Goal: Information Seeking & Learning: Learn about a topic

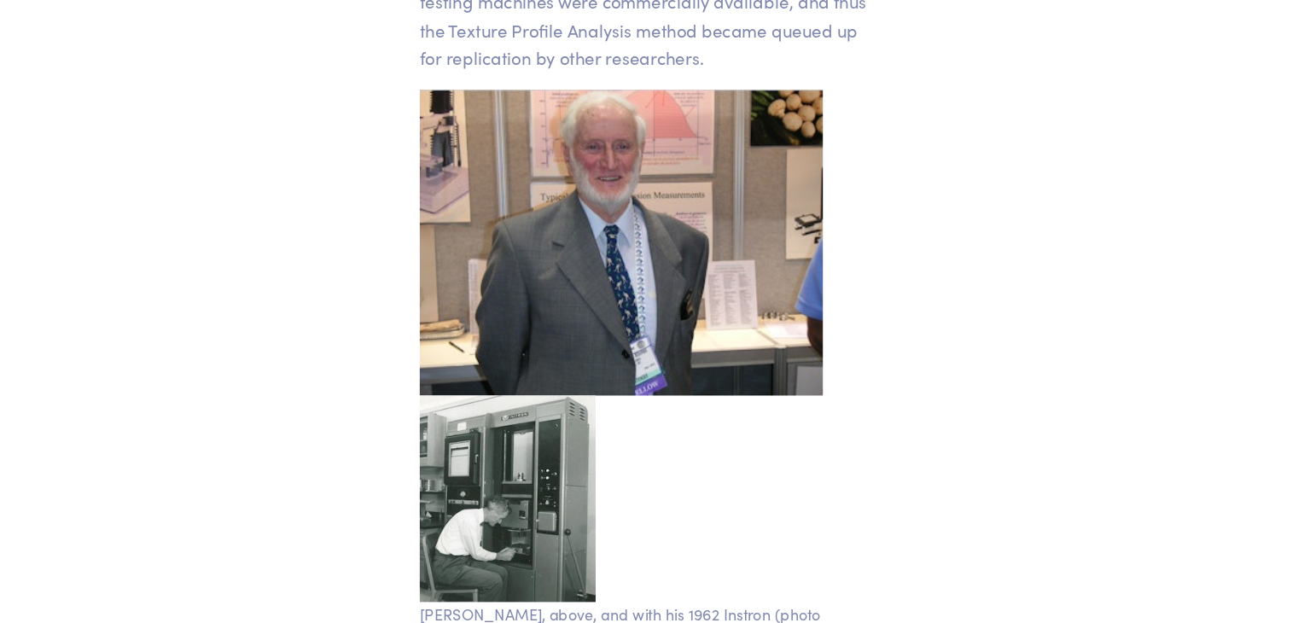
scroll to position [3866, 0]
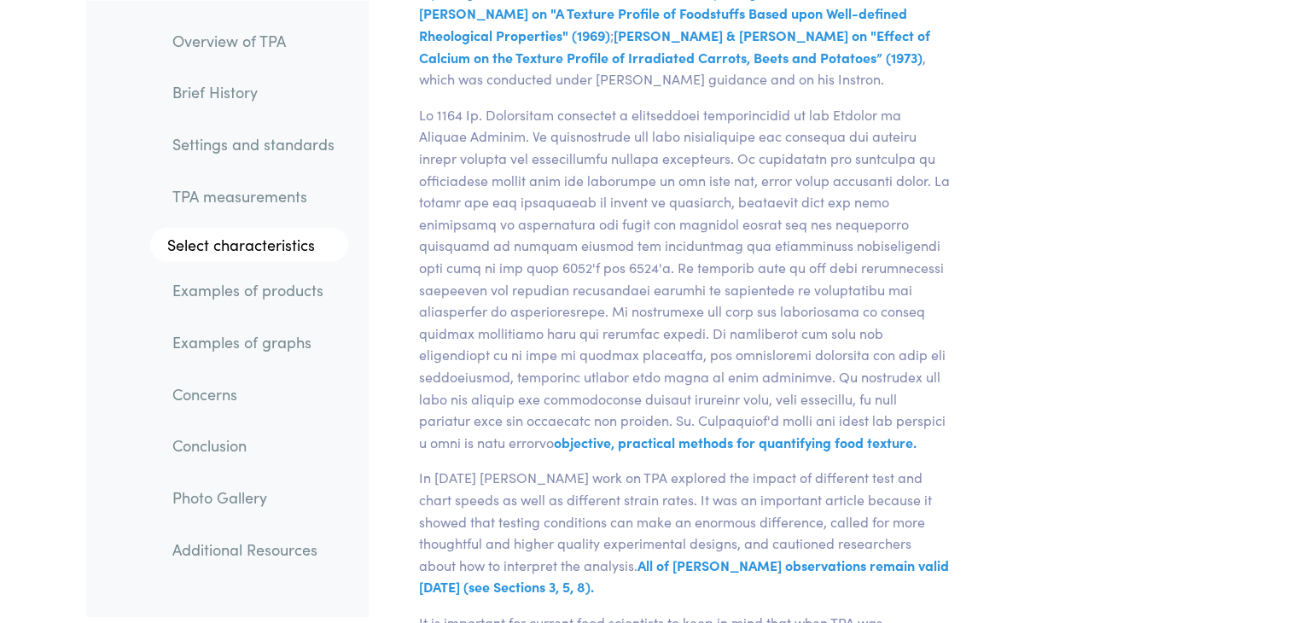
click at [222, 203] on link "TPA measurements" at bounding box center [253, 195] width 189 height 39
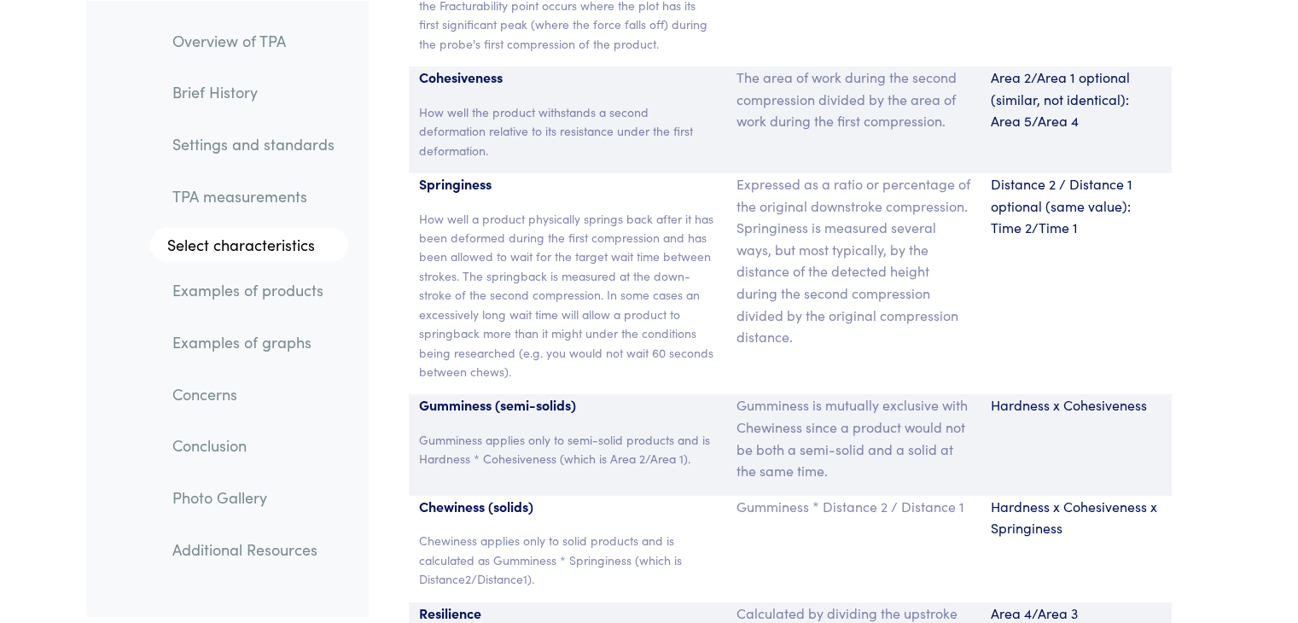
scroll to position [11546, 0]
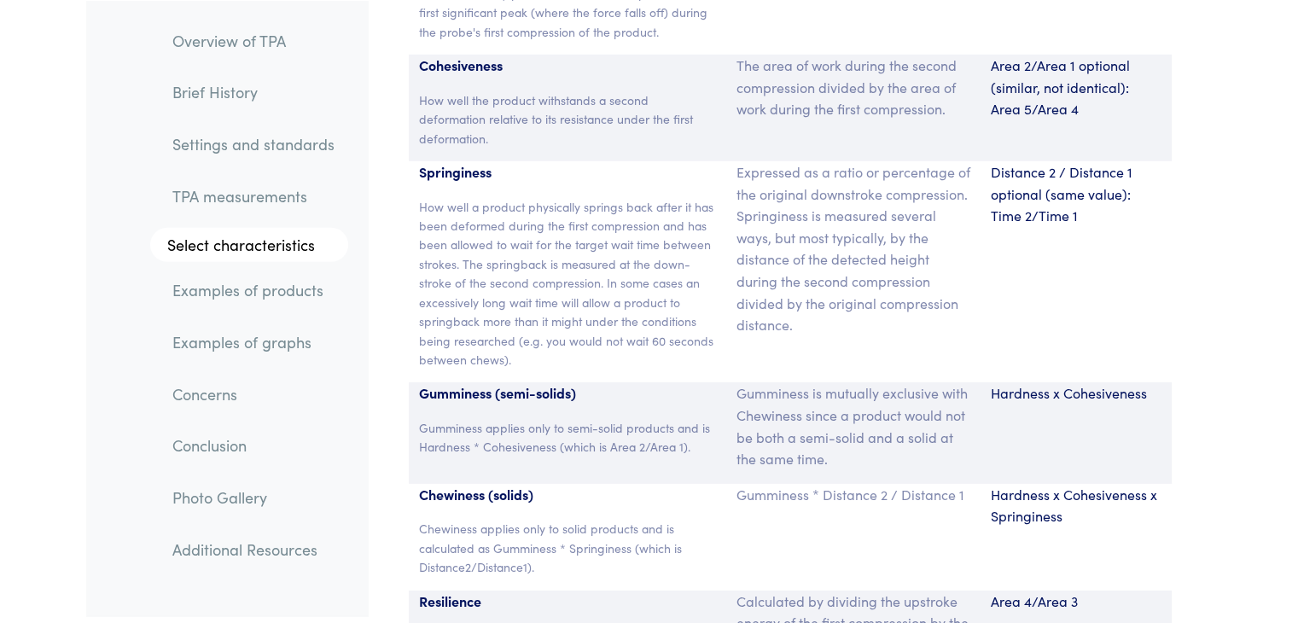
click at [237, 359] on link "Examples of graphs" at bounding box center [253, 341] width 189 height 39
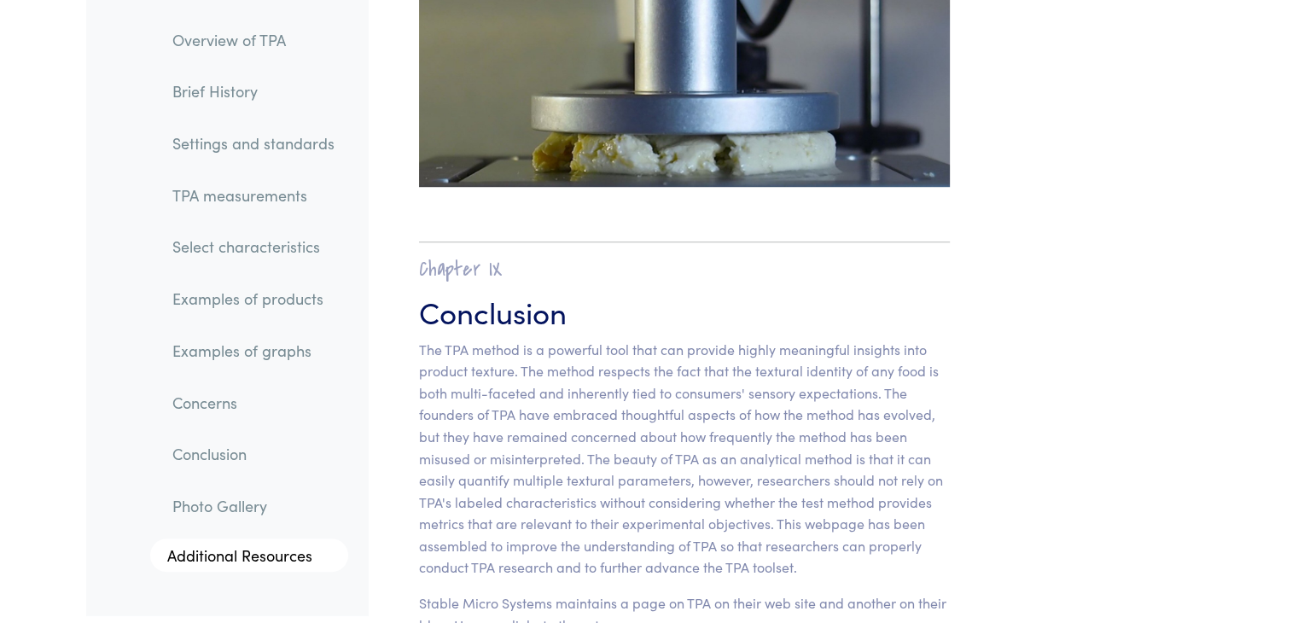
scroll to position [27145, 0]
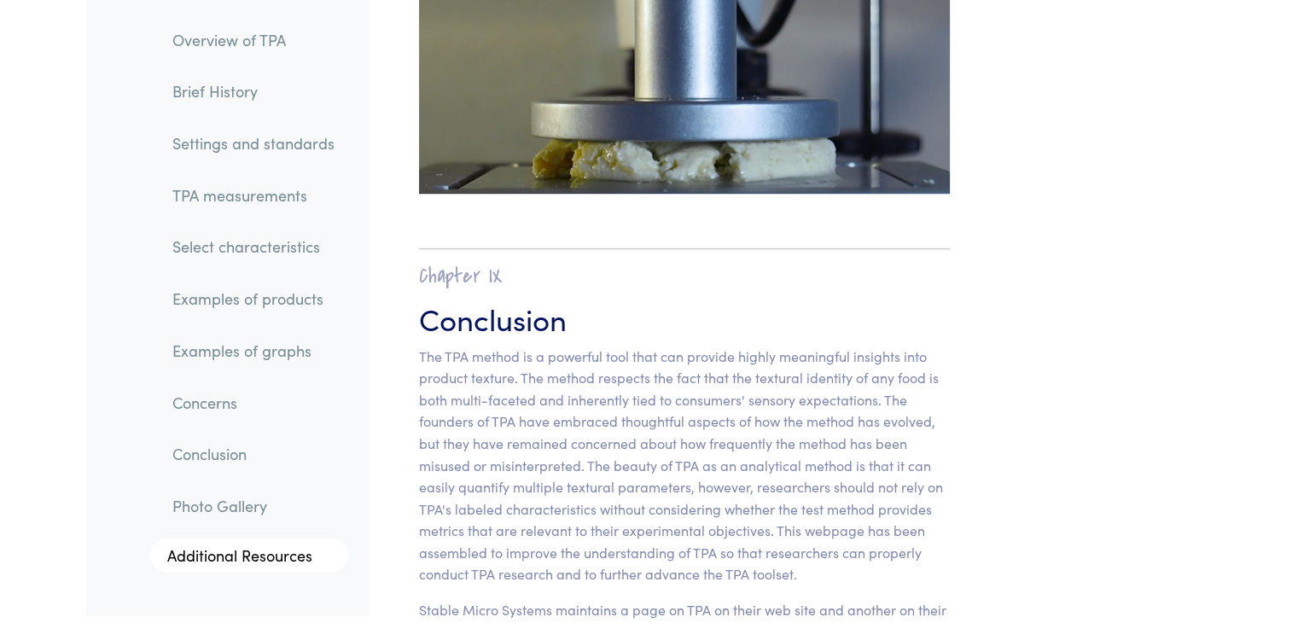
click at [215, 404] on link "Concerns" at bounding box center [253, 402] width 189 height 39
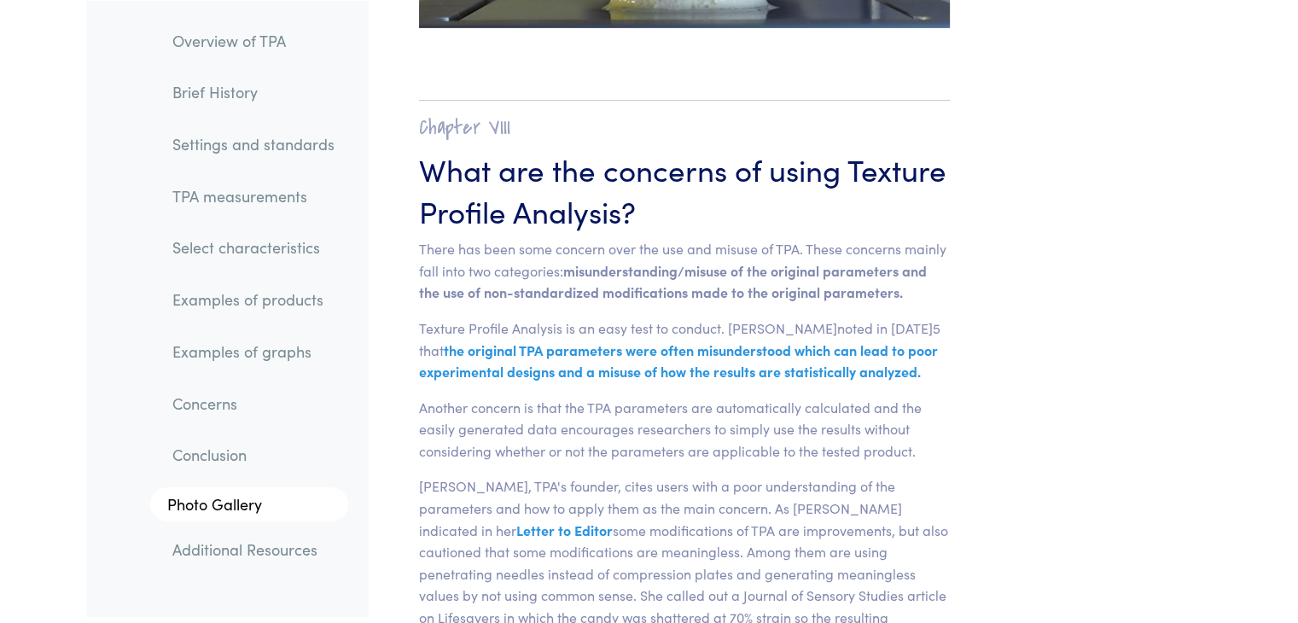
scroll to position [25144, 0]
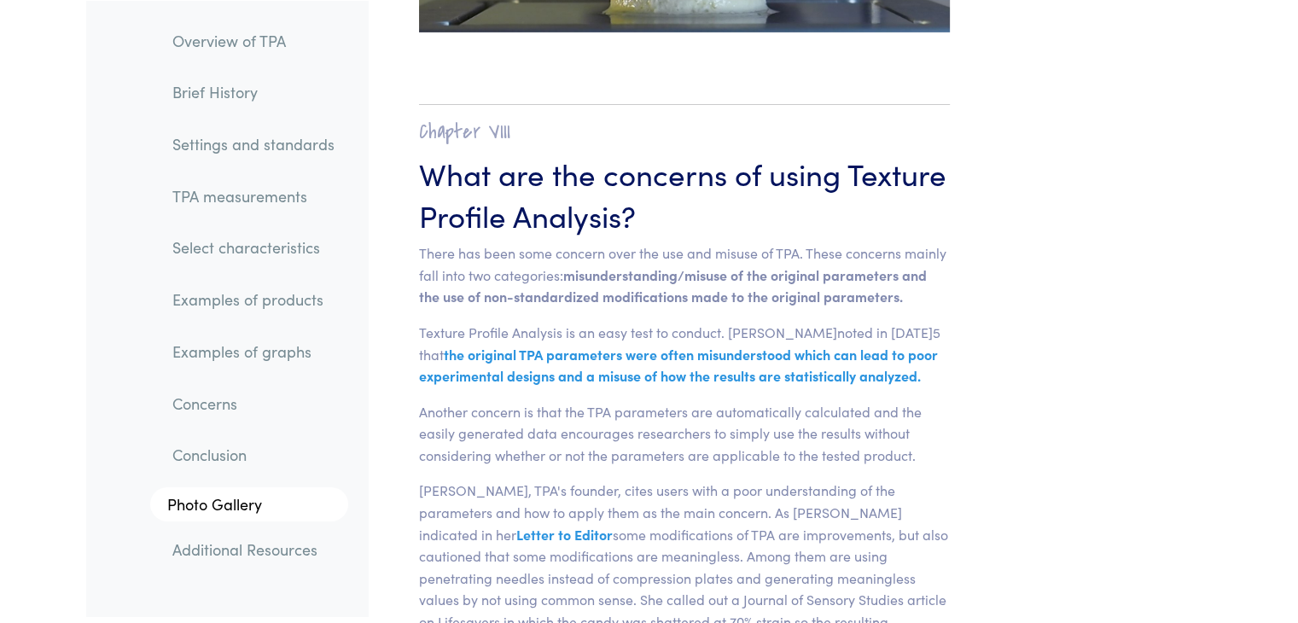
click at [271, 210] on link "TPA measurements" at bounding box center [253, 195] width 189 height 39
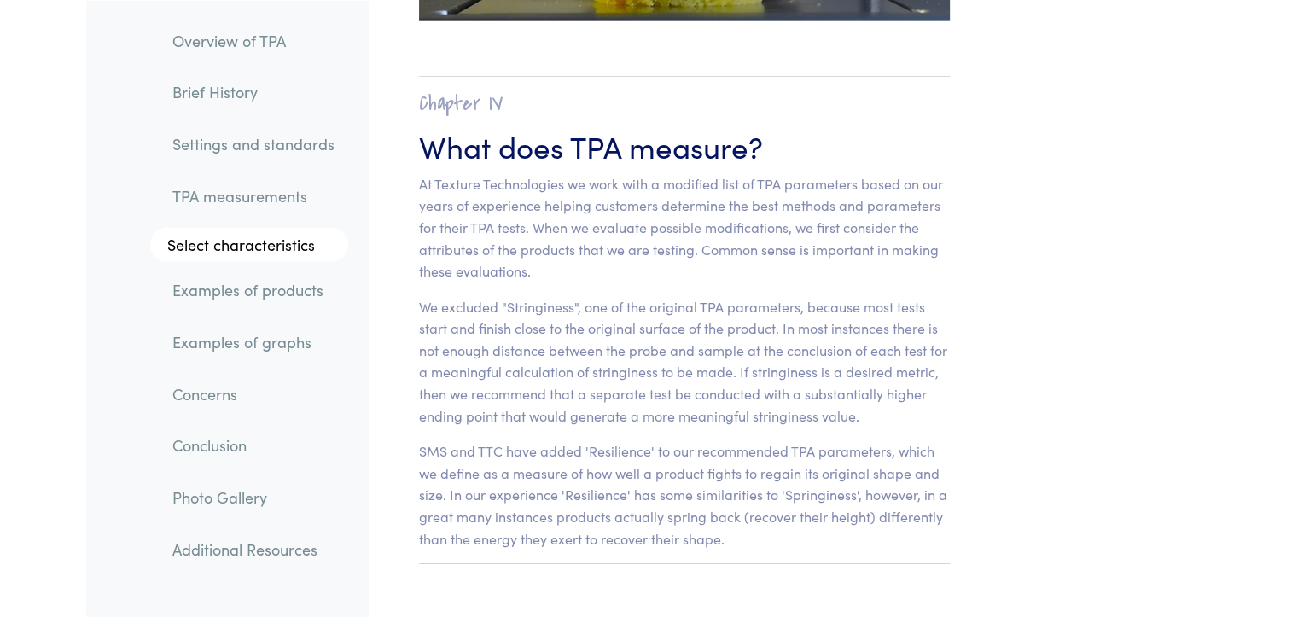
scroll to position [10693, 0]
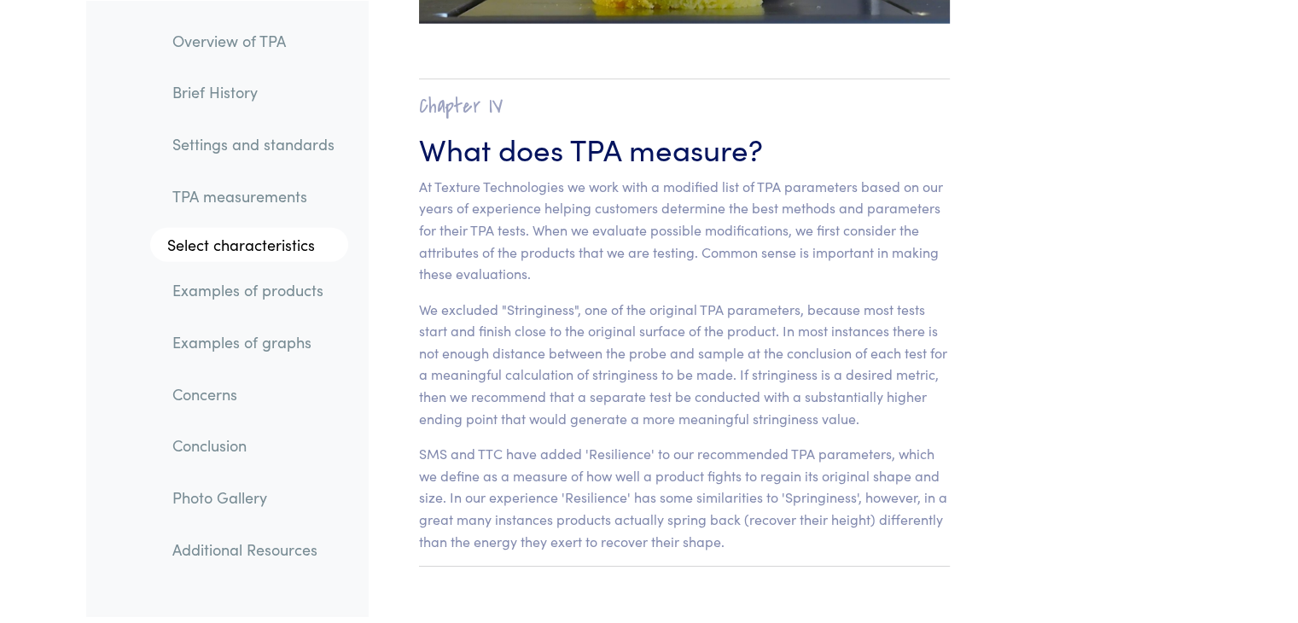
click at [288, 151] on link "Settings and standards" at bounding box center [253, 143] width 189 height 39
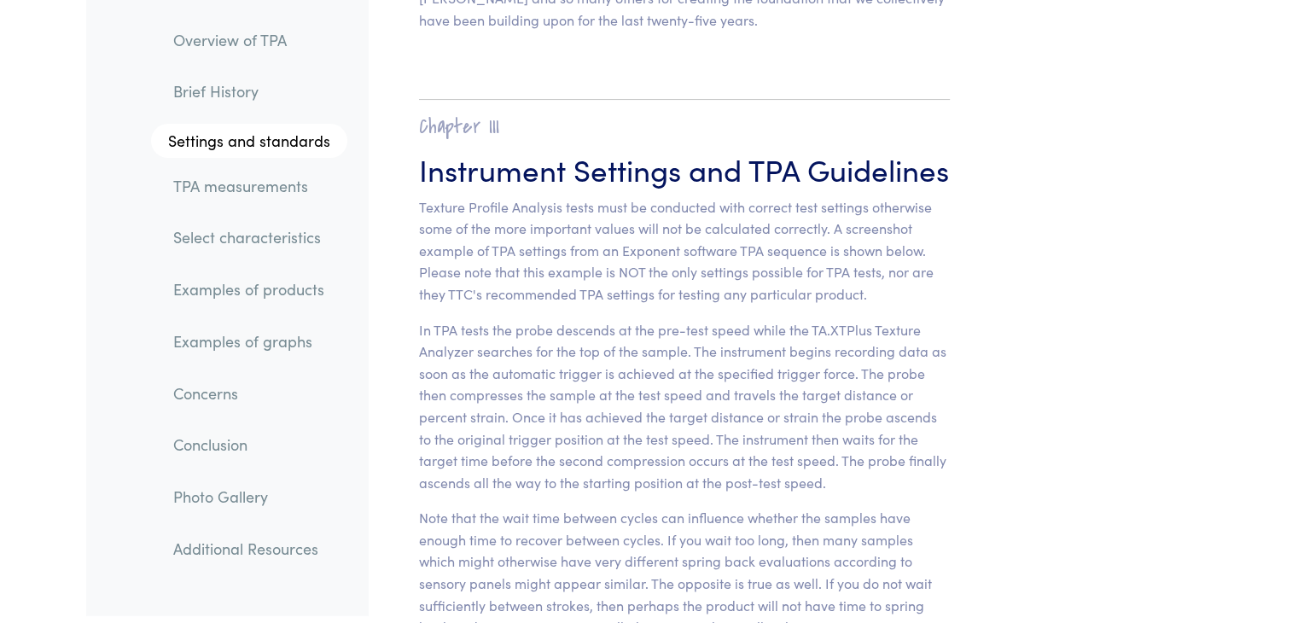
click at [288, 199] on link "TPA measurements" at bounding box center [254, 185] width 188 height 39
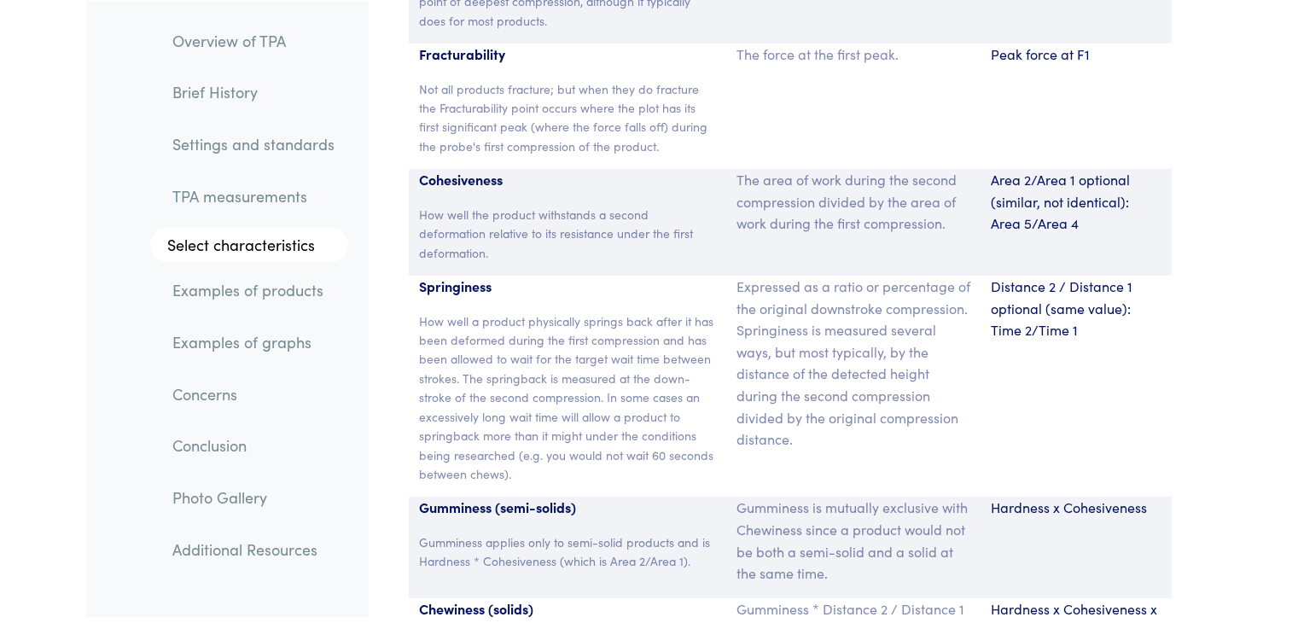
scroll to position [11461, 0]
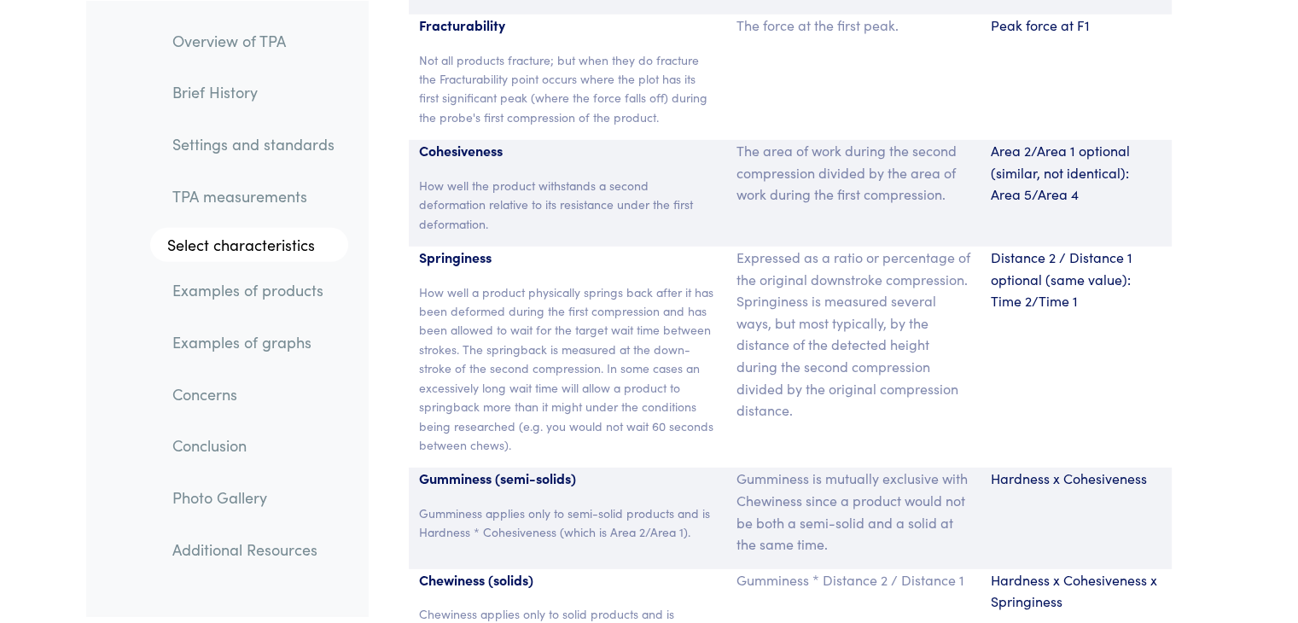
click at [486, 247] on p "Springiness" at bounding box center [568, 258] width 298 height 22
click at [469, 247] on p "Springiness" at bounding box center [568, 258] width 298 height 22
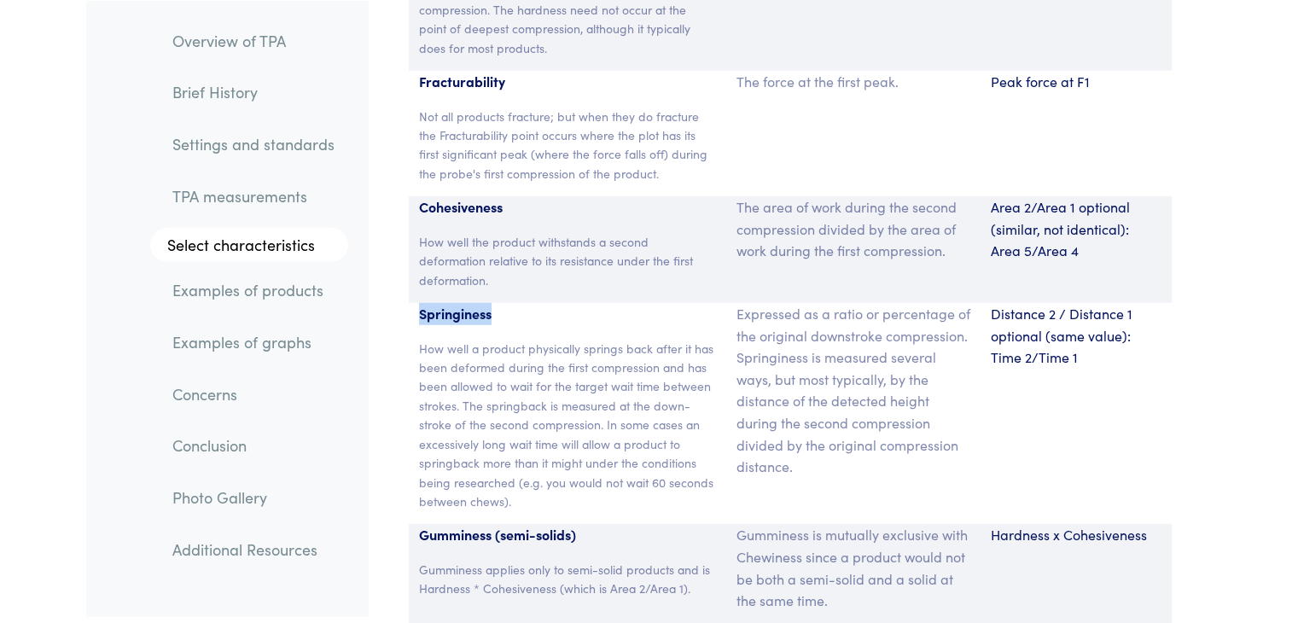
scroll to position [11376, 0]
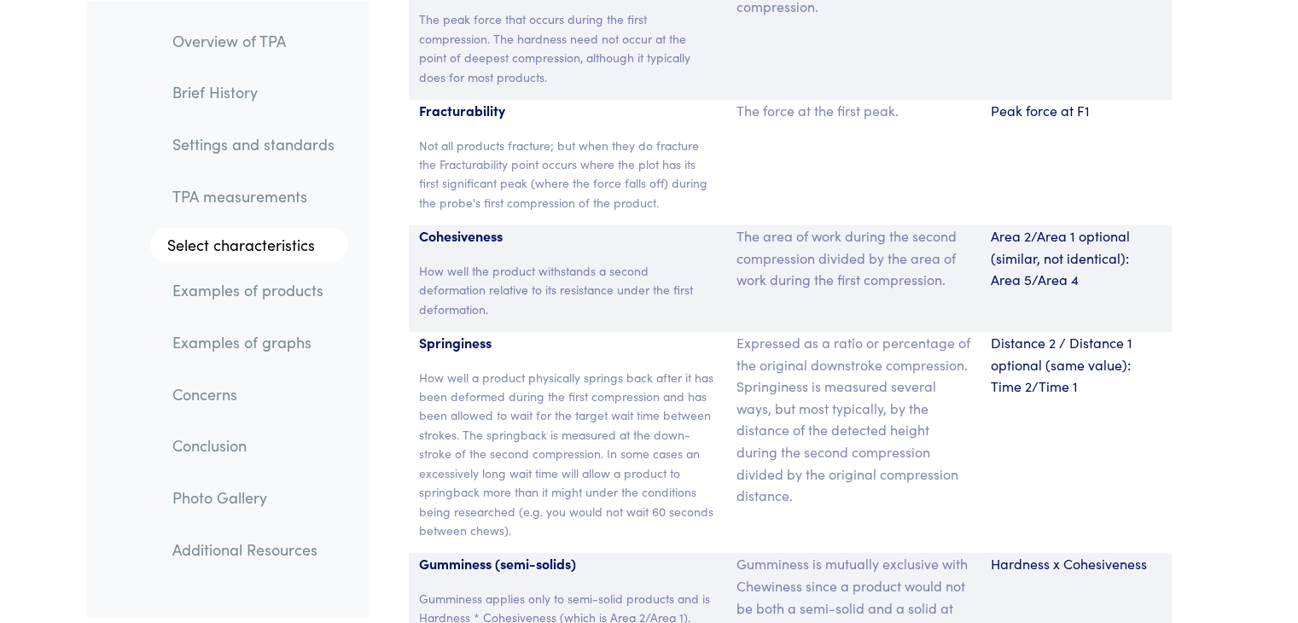
click at [536, 261] on p "How well the product withstands a second deformation relative to its resistance…" at bounding box center [568, 289] width 298 height 57
click at [485, 225] on p "Cohesiveness" at bounding box center [568, 236] width 298 height 22
click at [829, 340] on p "Expressed as a ratio or percentage of the original downstroke compression. Spri…" at bounding box center [853, 419] width 234 height 175
drag, startPoint x: 805, startPoint y: 318, endPoint x: 961, endPoint y: 311, distance: 156.3
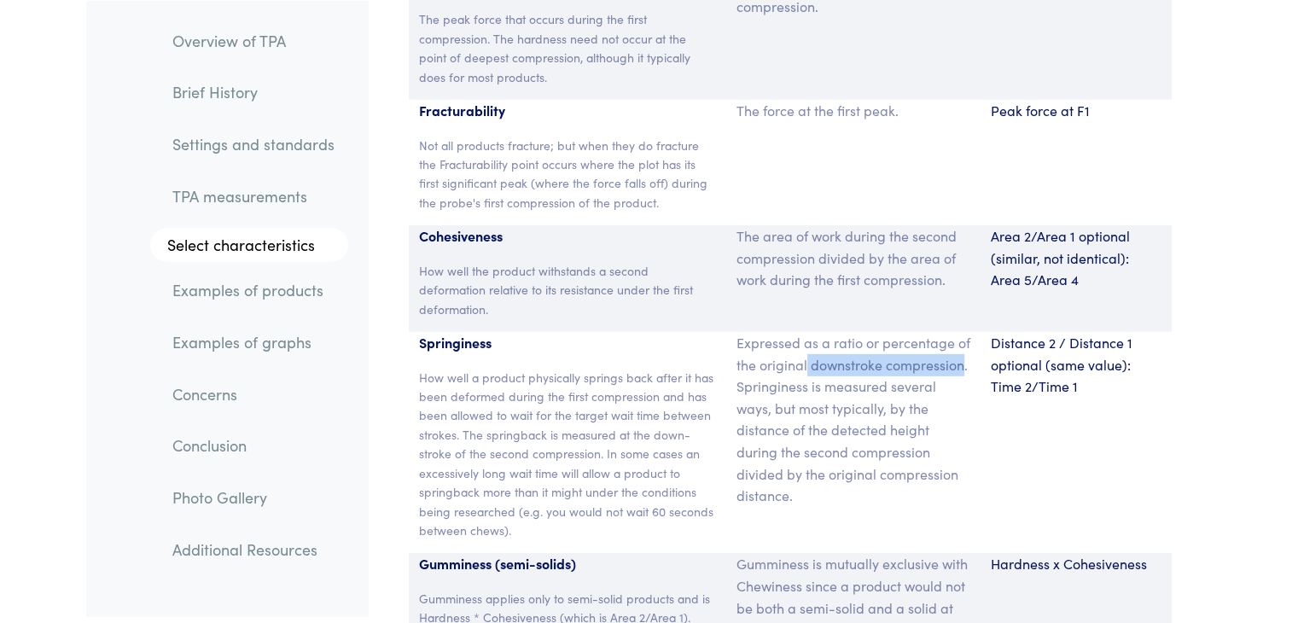
click at [961, 332] on p "Expressed as a ratio or percentage of the original downstroke compression. Spri…" at bounding box center [853, 419] width 234 height 175
click at [853, 342] on p "Expressed as a ratio or percentage of the original downstroke compression. Spri…" at bounding box center [853, 419] width 234 height 175
drag, startPoint x: 440, startPoint y: 325, endPoint x: 653, endPoint y: 322, distance: 212.5
click at [653, 332] on div "Springiness How well a product physically springs back after it has been deform…" at bounding box center [568, 442] width 318 height 221
click at [655, 456] on p "How well a product physically springs back after it has been deformed during th…" at bounding box center [568, 454] width 298 height 172
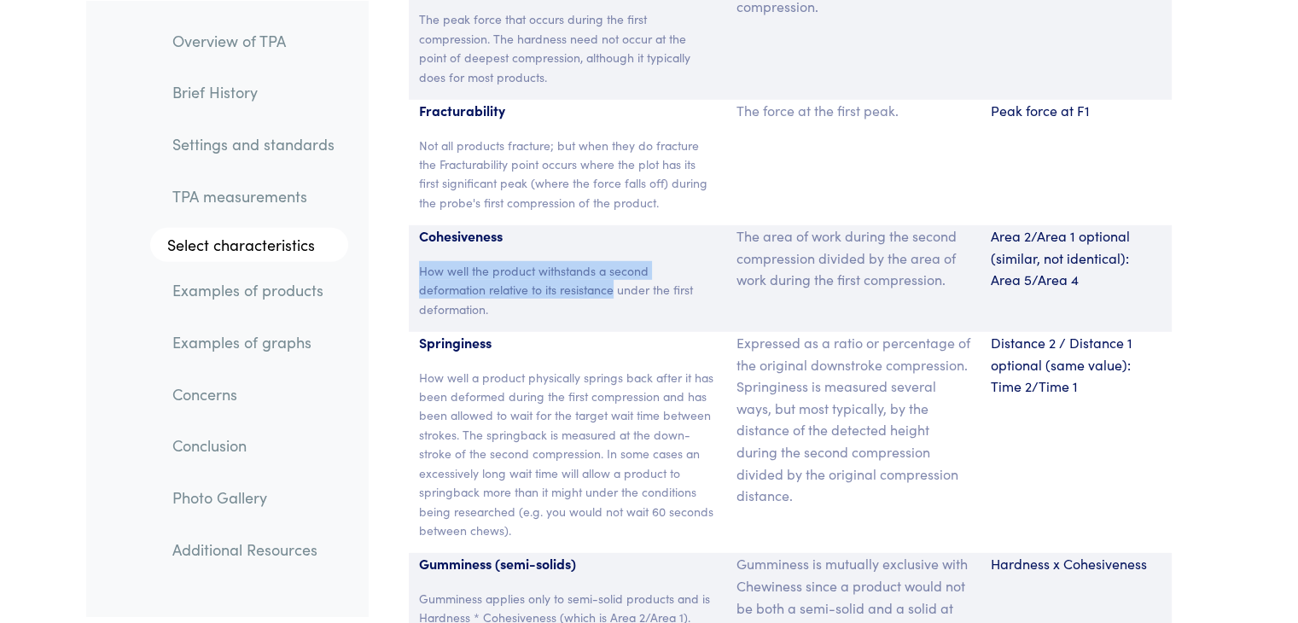
drag, startPoint x: 421, startPoint y: 227, endPoint x: 614, endPoint y: 247, distance: 194.7
click at [614, 261] on p "How well the product withstands a second deformation relative to its resistance…" at bounding box center [568, 289] width 298 height 57
click at [875, 246] on p "The area of work during the second compression divided by the area of work duri…" at bounding box center [853, 258] width 234 height 66
drag, startPoint x: 578, startPoint y: 330, endPoint x: 652, endPoint y: 335, distance: 74.4
click at [652, 368] on p "How well a product physically springs back after it has been deformed during th…" at bounding box center [568, 454] width 298 height 172
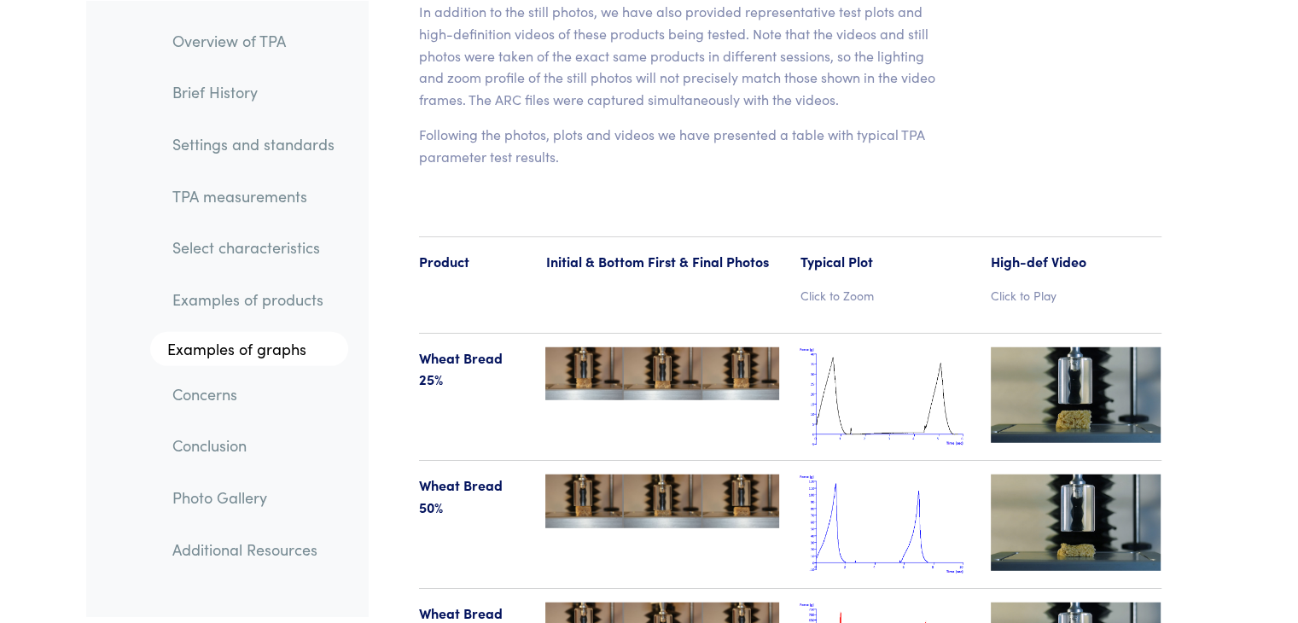
scroll to position [17597, 0]
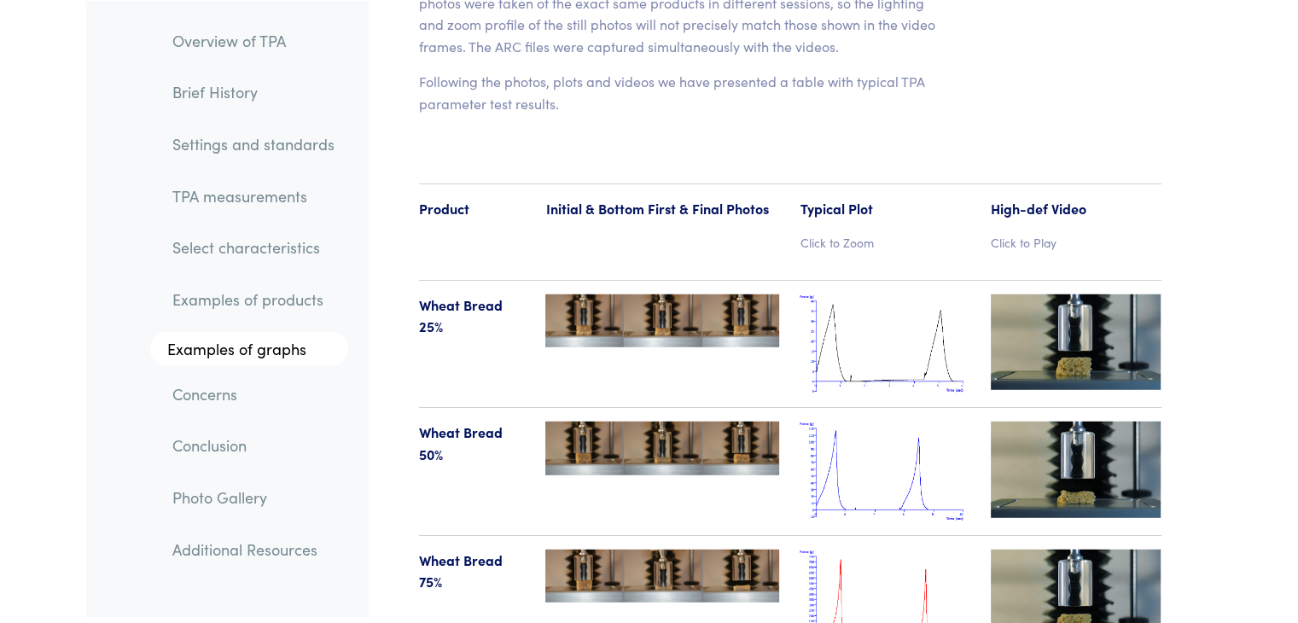
click at [1037, 294] on img at bounding box center [1075, 342] width 171 height 96
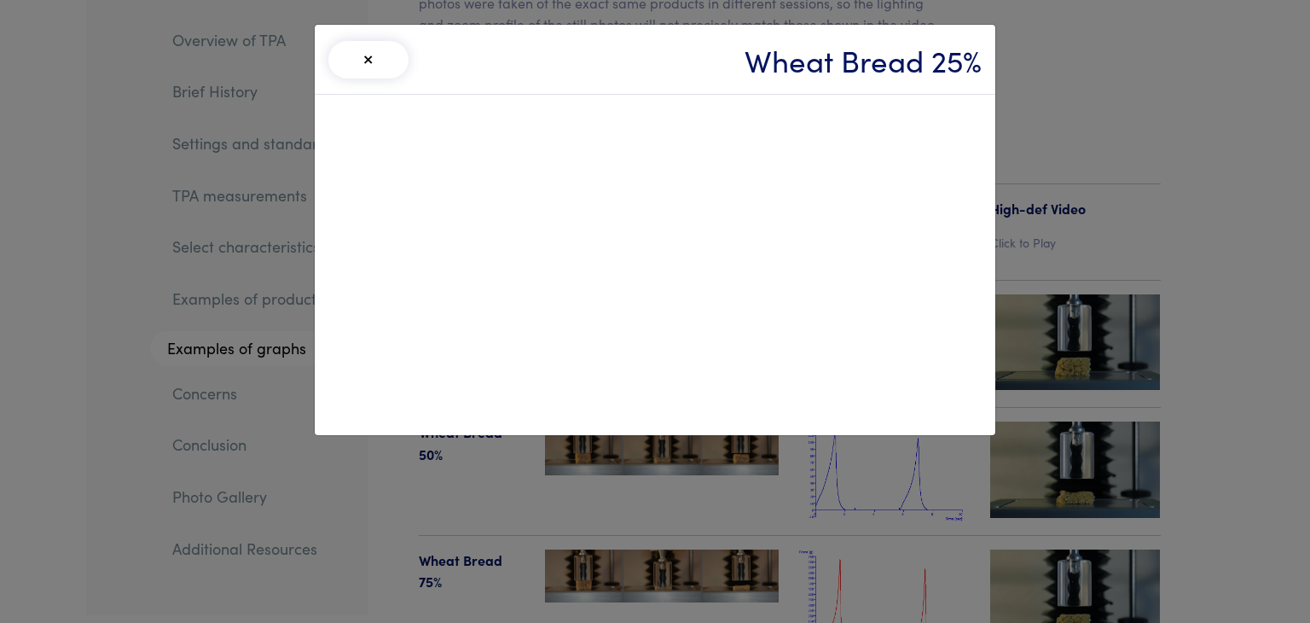
click at [395, 58] on button "×" at bounding box center [368, 60] width 80 height 38
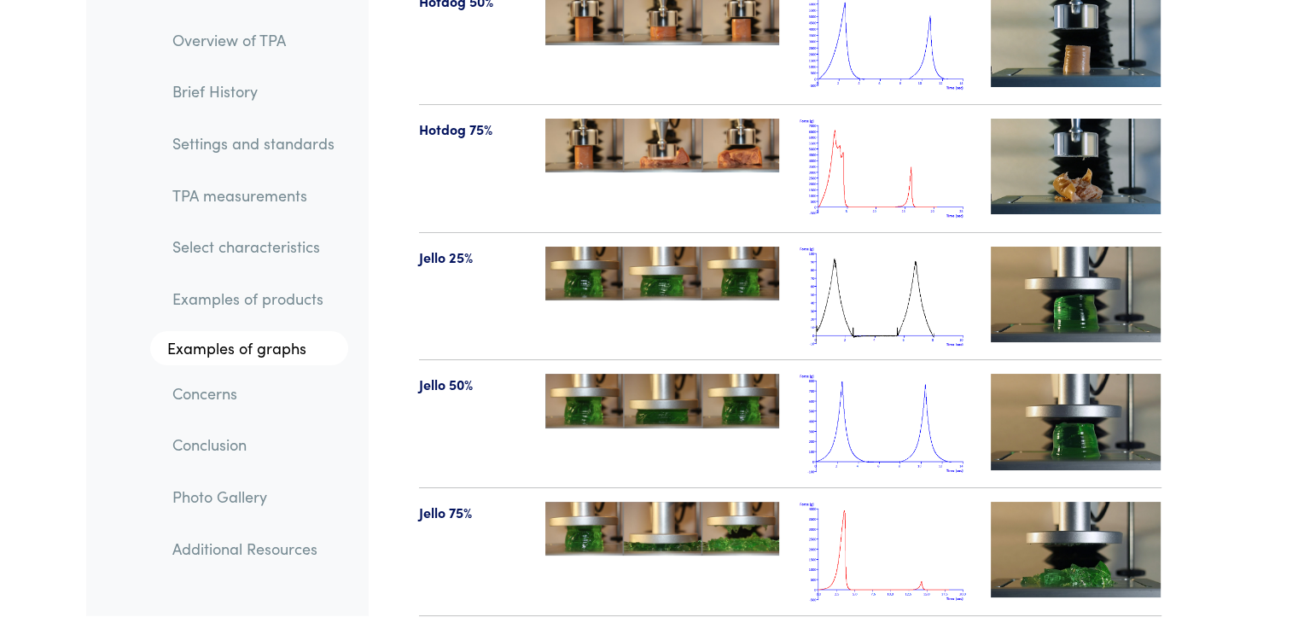
scroll to position [19985, 0]
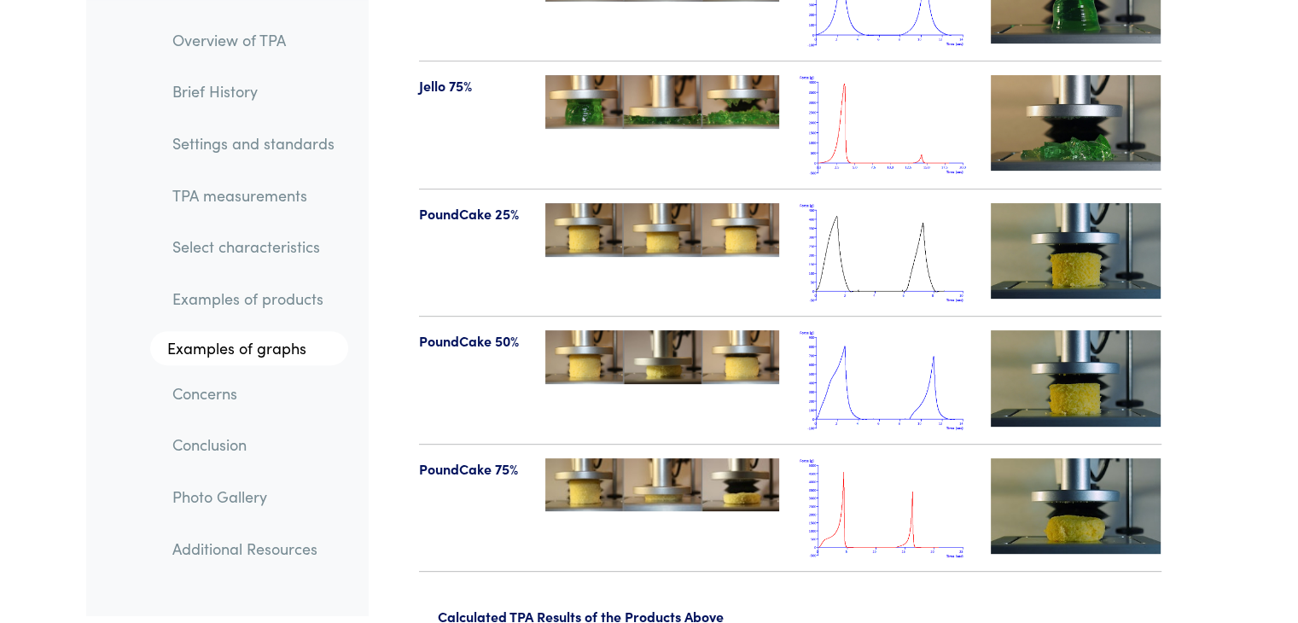
click at [1024, 458] on img at bounding box center [1075, 506] width 171 height 96
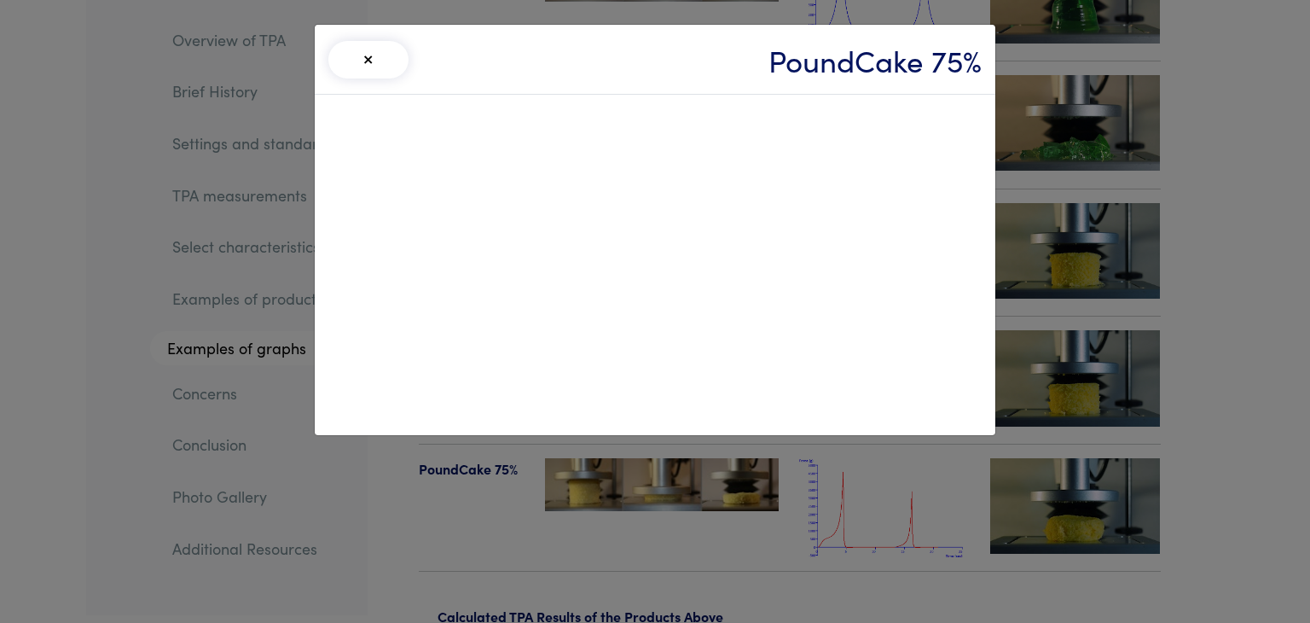
click at [369, 58] on button "×" at bounding box center [368, 60] width 80 height 38
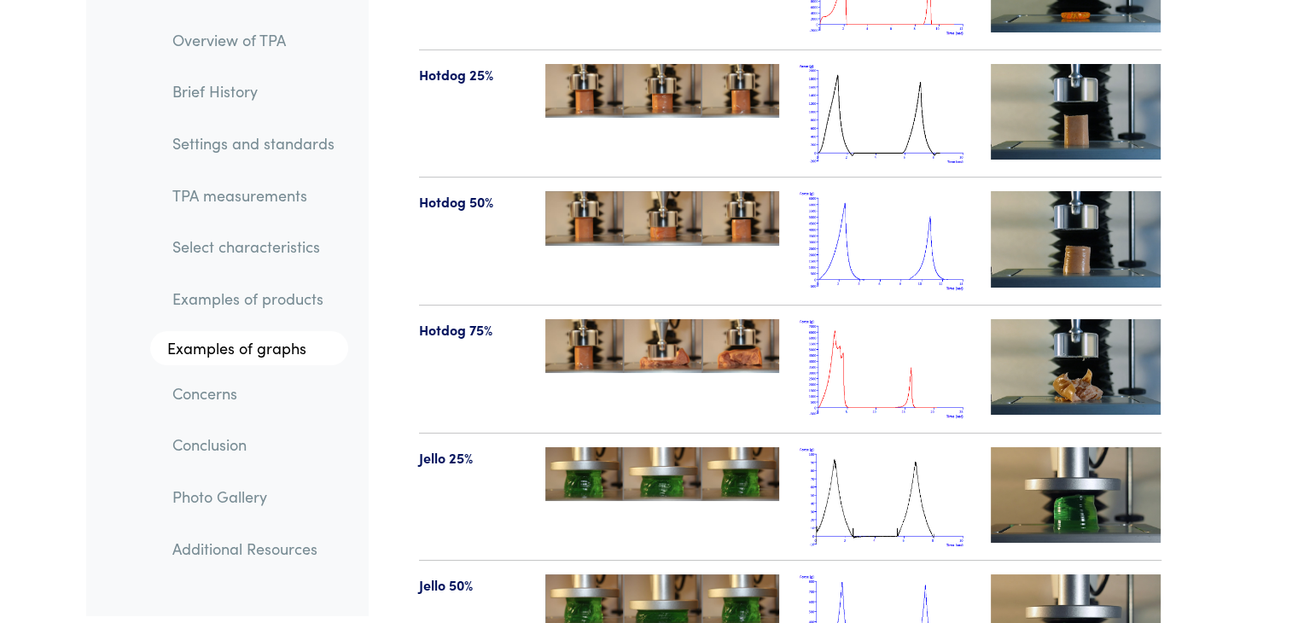
scroll to position [19388, 0]
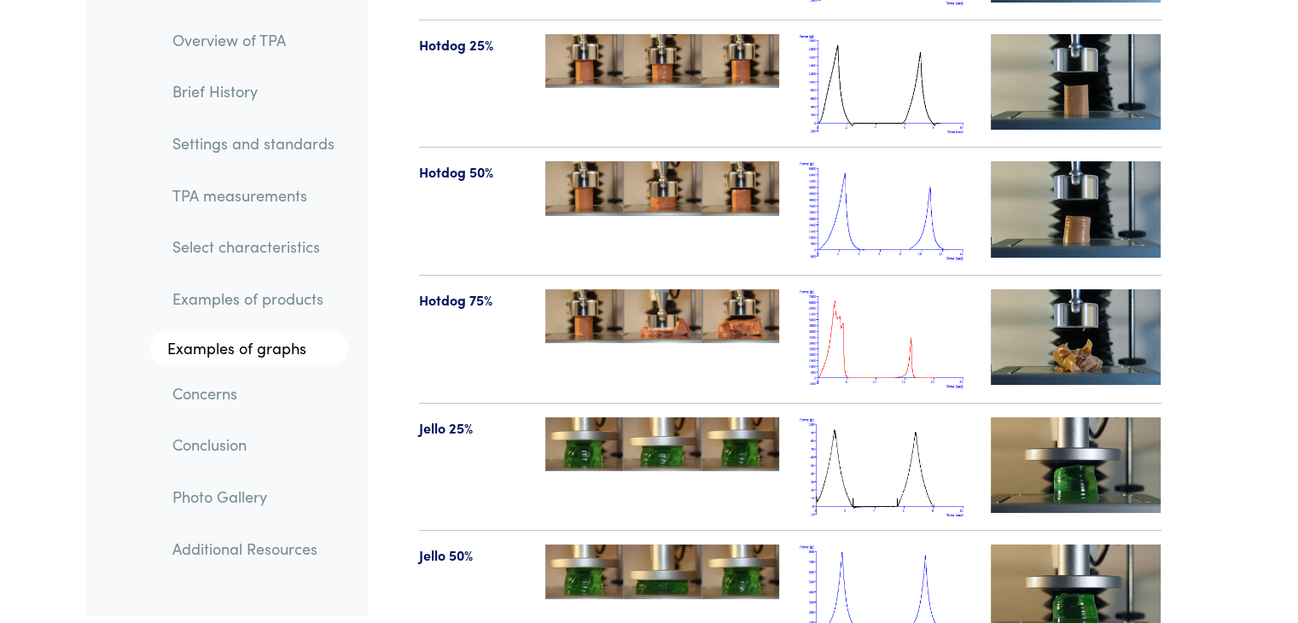
click at [1088, 417] on img at bounding box center [1075, 465] width 171 height 96
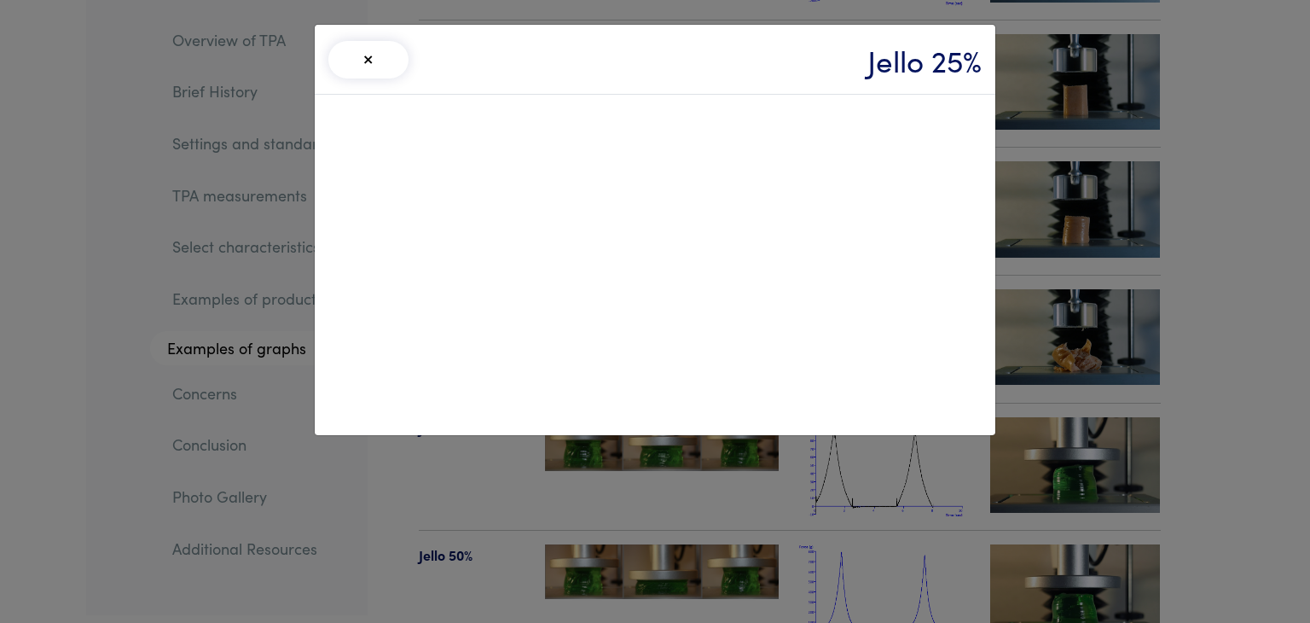
click at [1218, 356] on div "× Jello 25%" at bounding box center [655, 311] width 1310 height 623
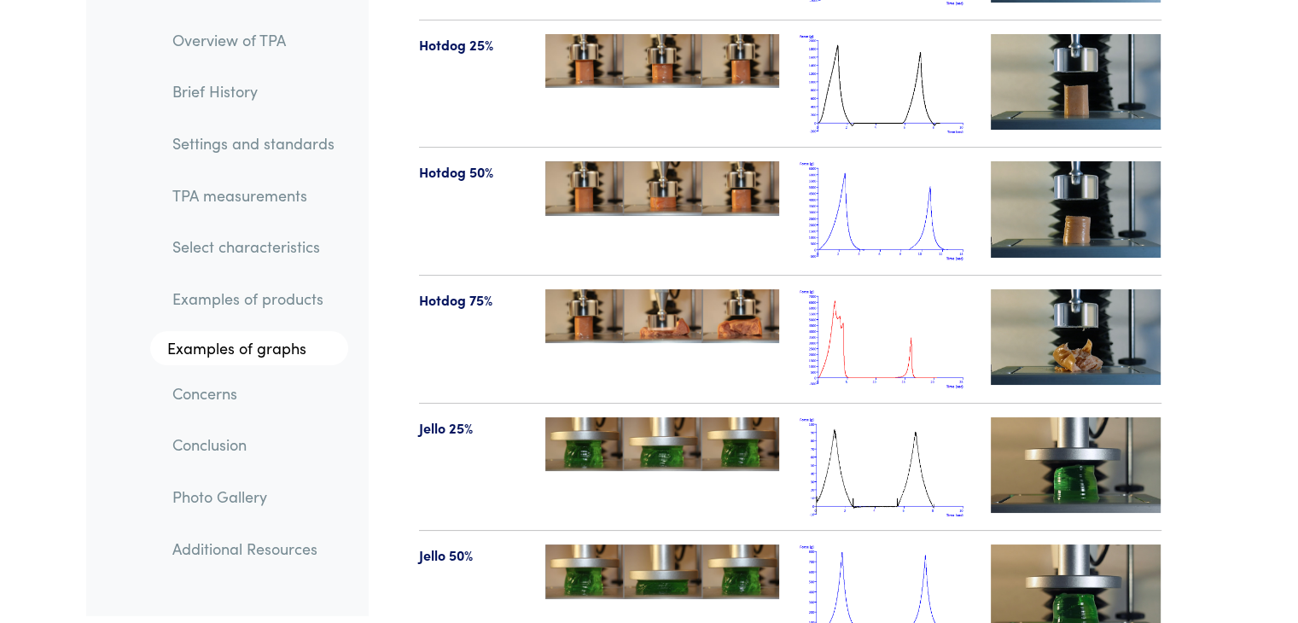
click at [273, 194] on link "TPA measurements" at bounding box center [253, 195] width 189 height 39
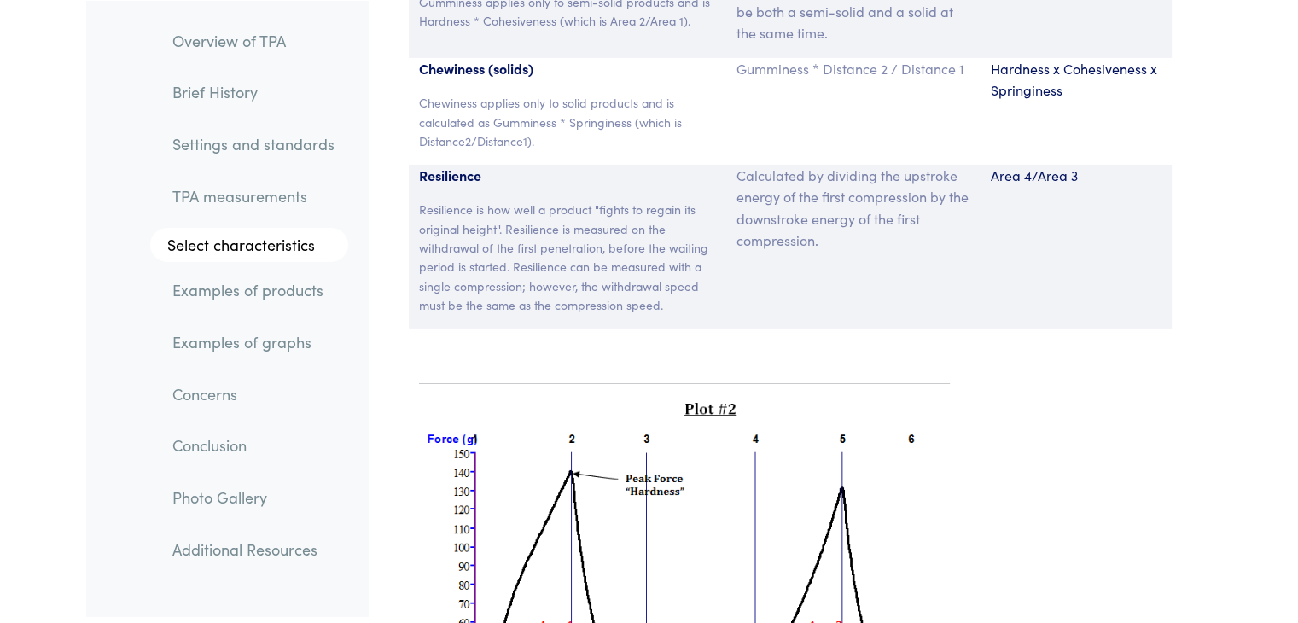
scroll to position [11973, 0]
drag, startPoint x: 594, startPoint y: 158, endPoint x: 499, endPoint y: 178, distance: 96.9
click at [499, 199] on p "Resilience is how well a product "fights to regain its original height". Resili…" at bounding box center [568, 256] width 298 height 114
click at [512, 203] on p "Resilience is how well a product "fights to regain its original height". Resili…" at bounding box center [568, 256] width 298 height 114
drag, startPoint x: 509, startPoint y: 182, endPoint x: 604, endPoint y: 209, distance: 98.6
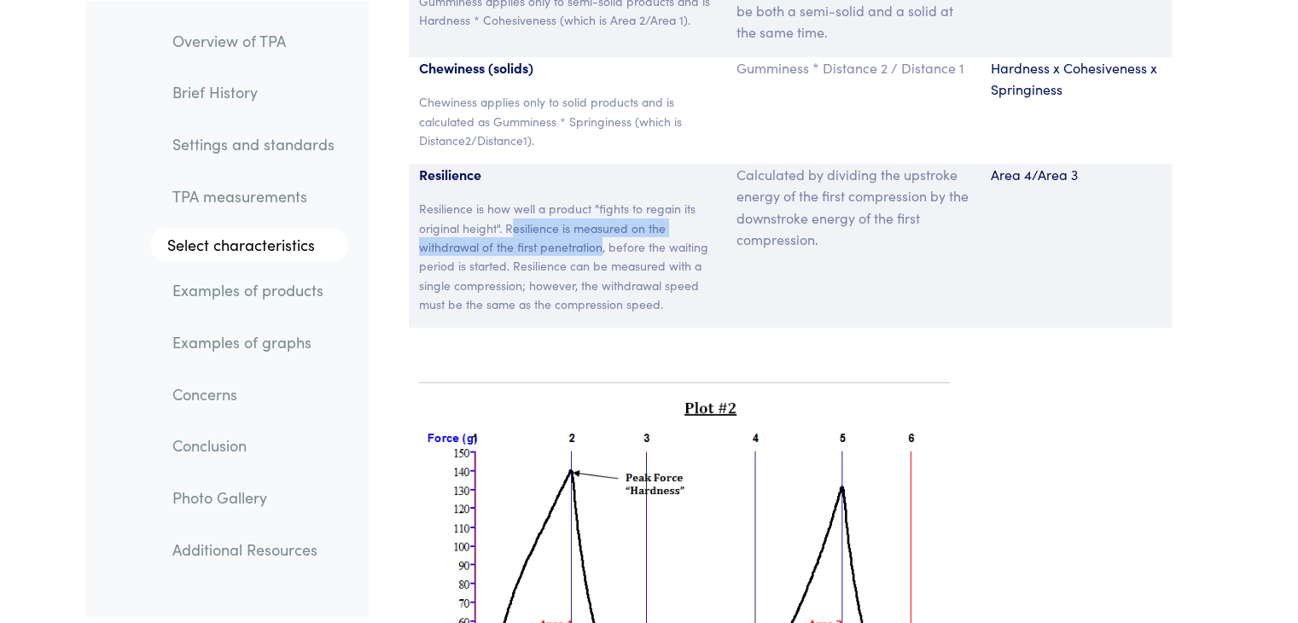
click at [604, 209] on p "Resilience is how well a product "fights to regain its original height". Resili…" at bounding box center [568, 256] width 298 height 114
click at [1041, 263] on div "Area 4/Area 3" at bounding box center [1075, 246] width 191 height 164
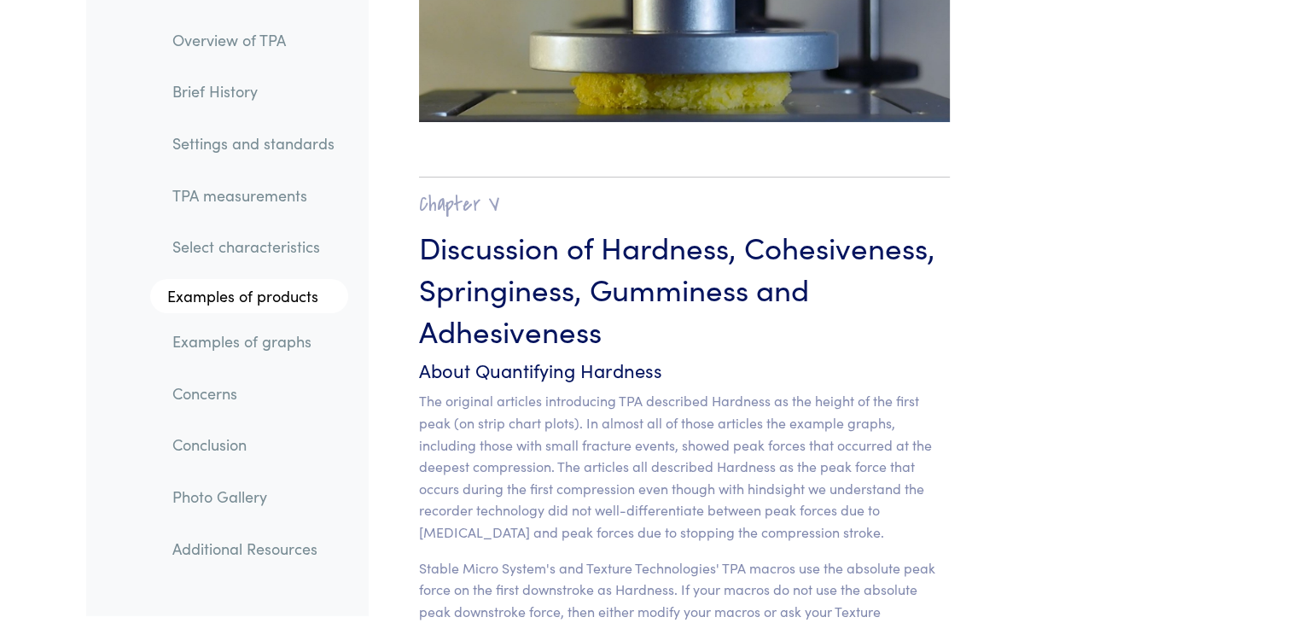
scroll to position [13252, 0]
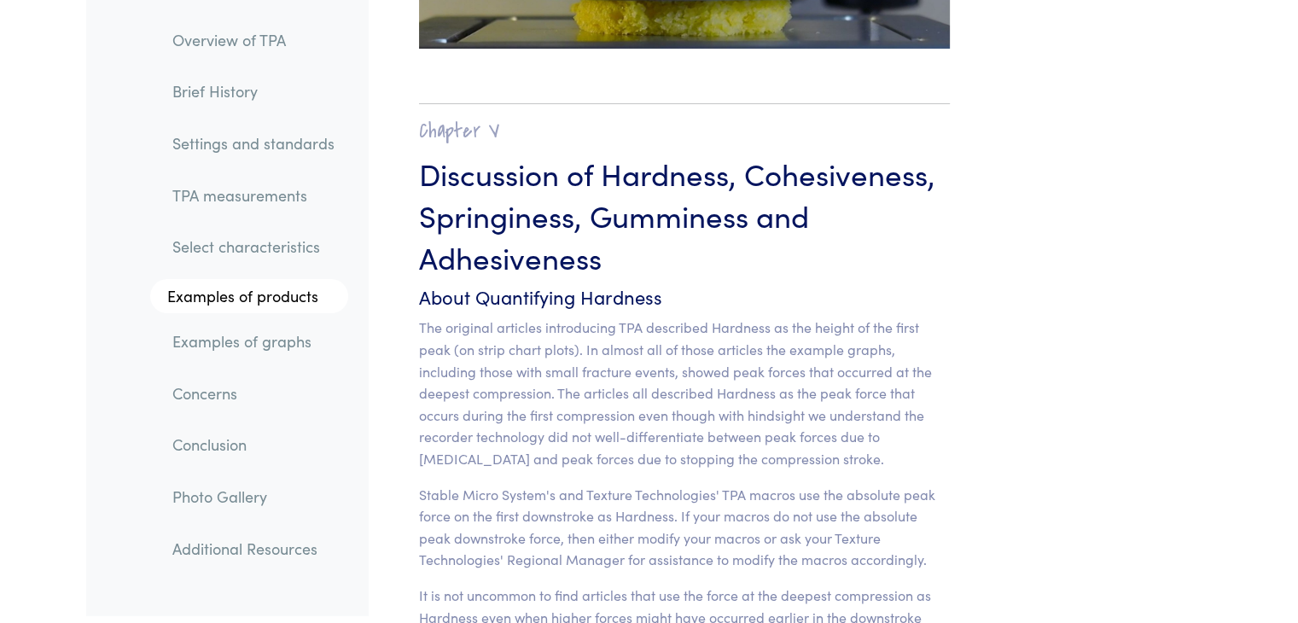
click at [200, 383] on link "Concerns" at bounding box center [253, 393] width 189 height 39
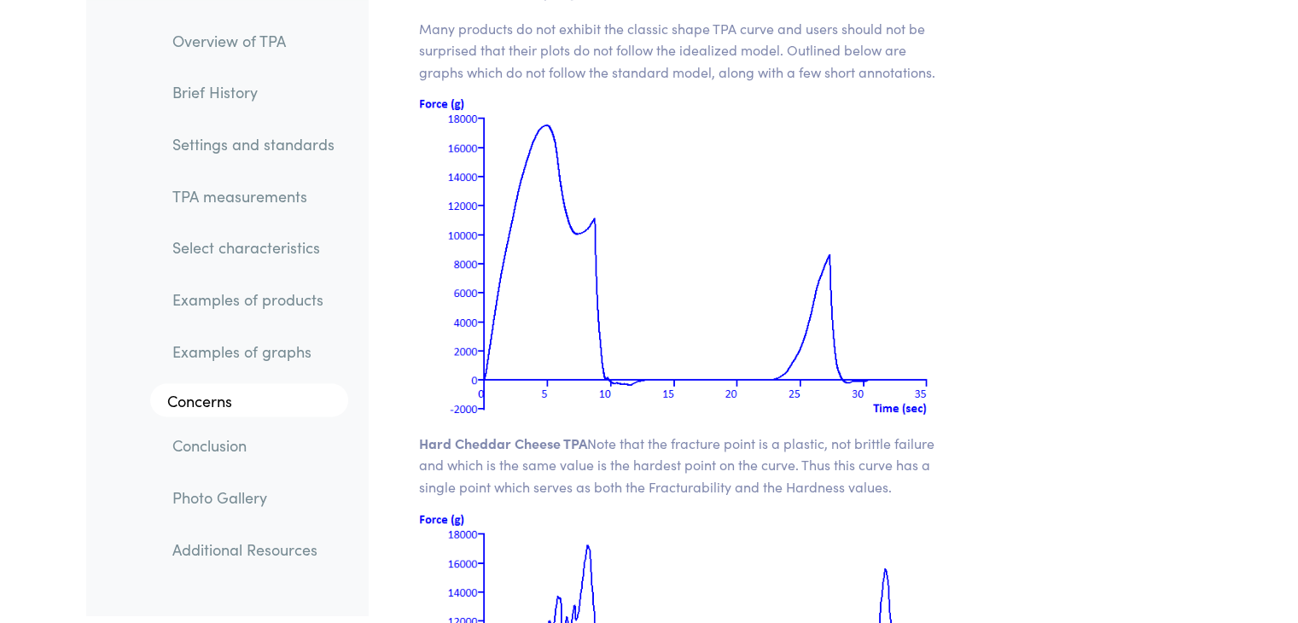
click at [299, 343] on link "Examples of graphs" at bounding box center [253, 350] width 189 height 39
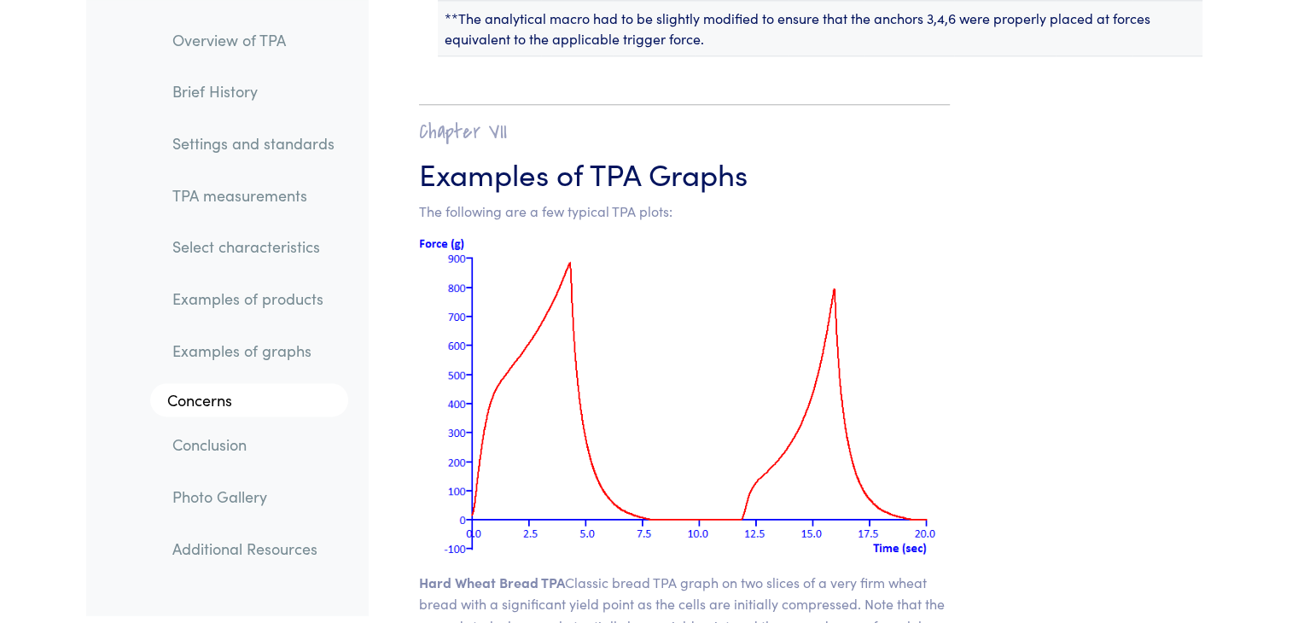
click at [322, 303] on link "Examples of products" at bounding box center [253, 299] width 189 height 39
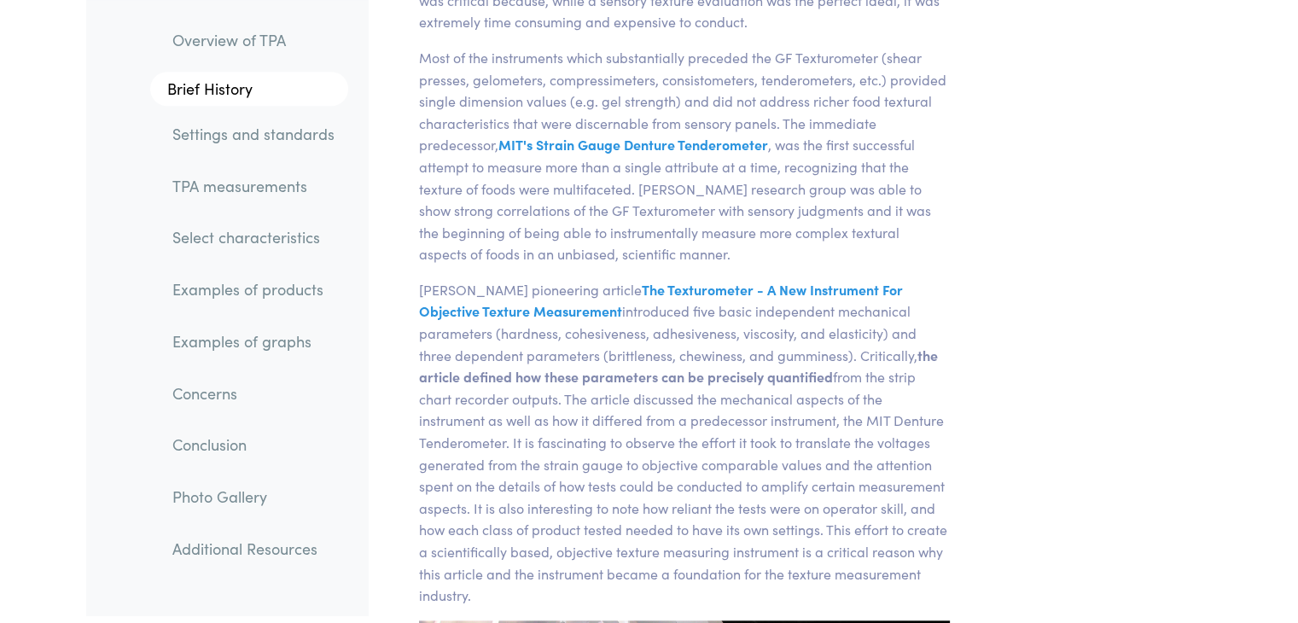
scroll to position [418, 0]
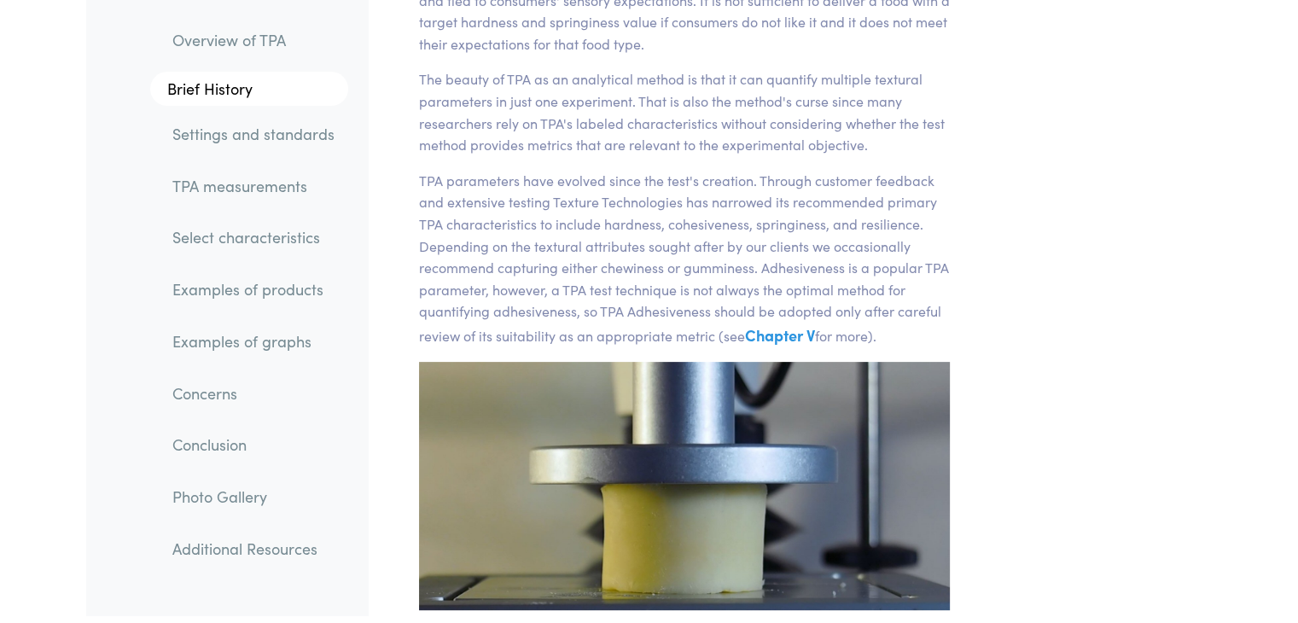
click at [762, 333] on link "Chapter V" at bounding box center [780, 334] width 70 height 21
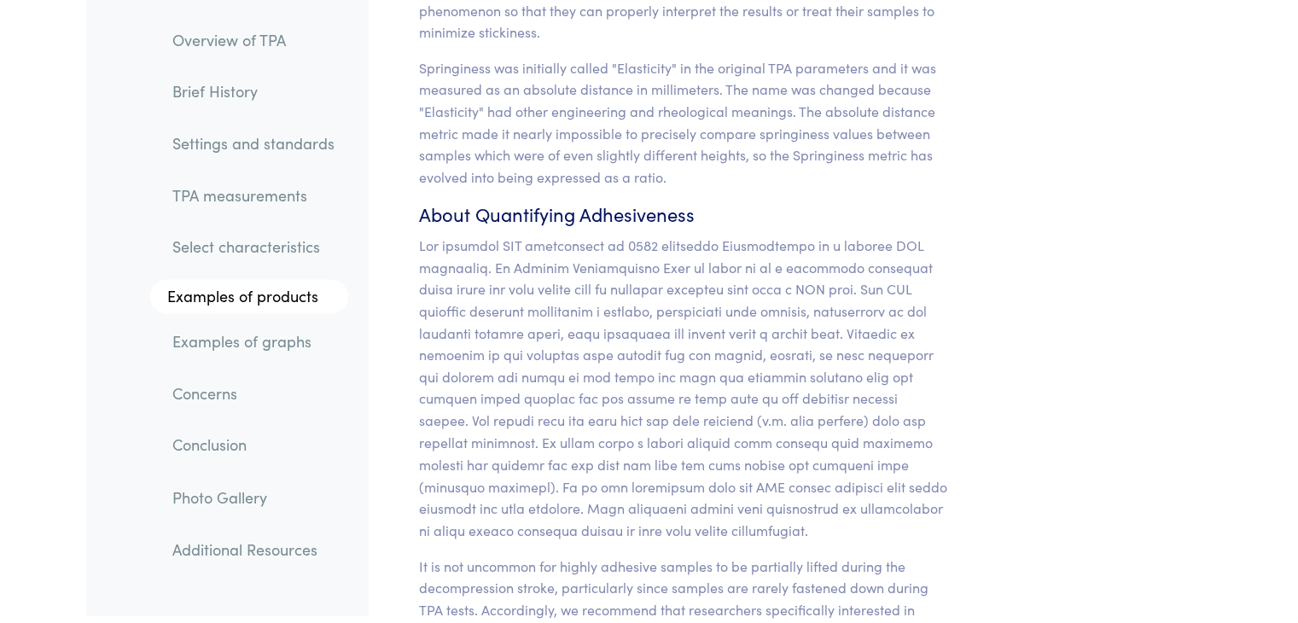
scroll to position [15751, 0]
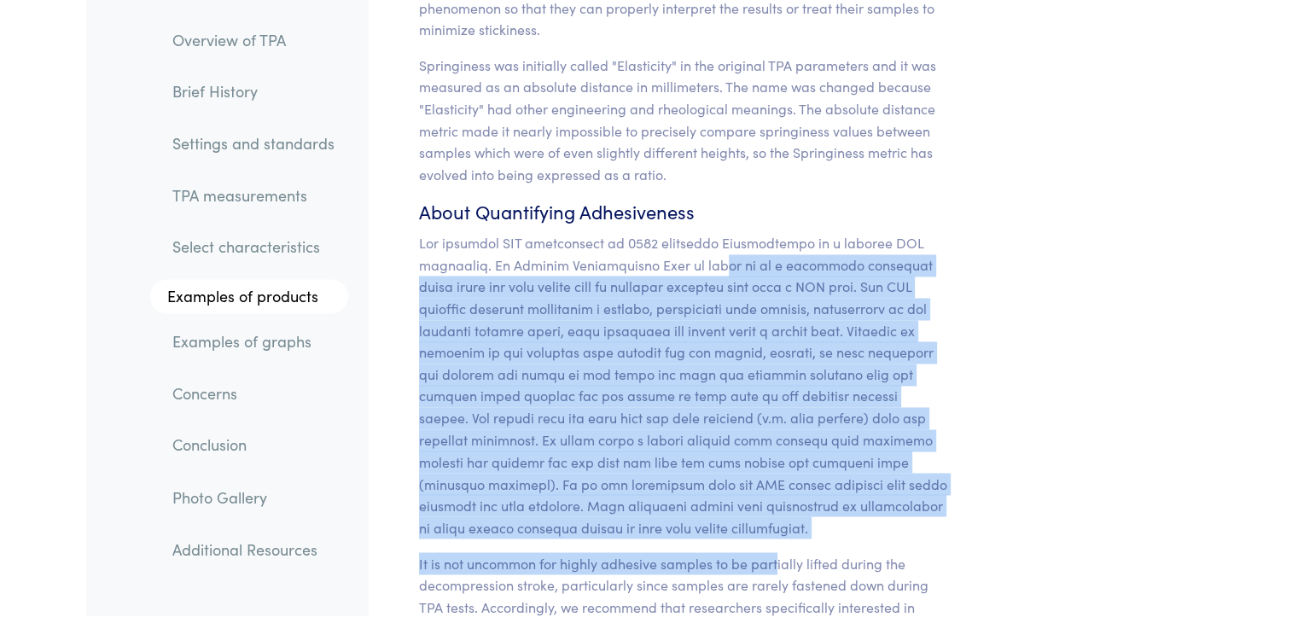
drag, startPoint x: 712, startPoint y: 202, endPoint x: 775, endPoint y: 474, distance: 279.2
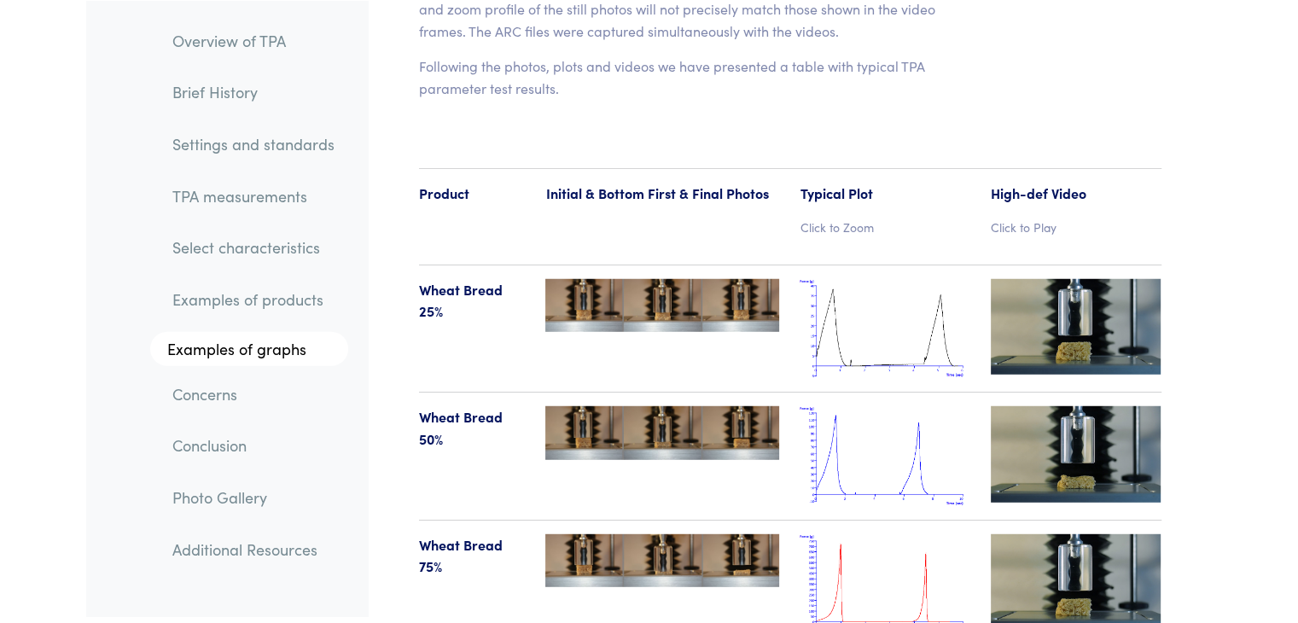
scroll to position [17628, 0]
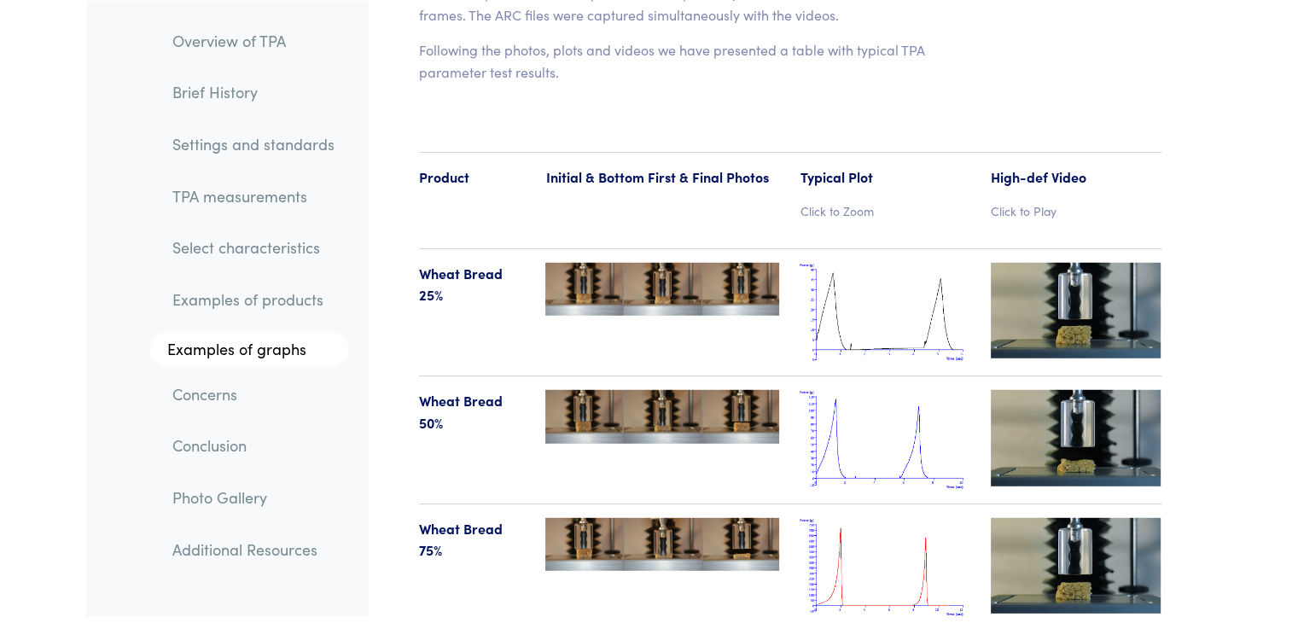
click at [287, 298] on link "Examples of products" at bounding box center [253, 299] width 189 height 39
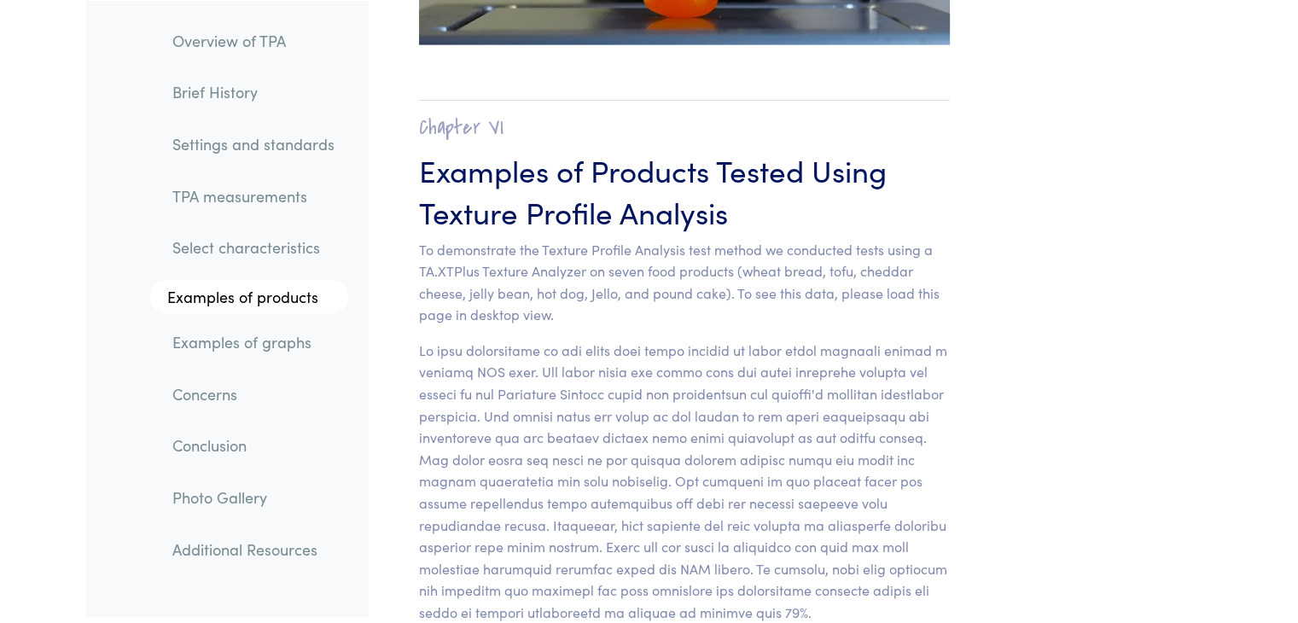
click at [271, 255] on link "Select characteristics" at bounding box center [253, 247] width 189 height 39
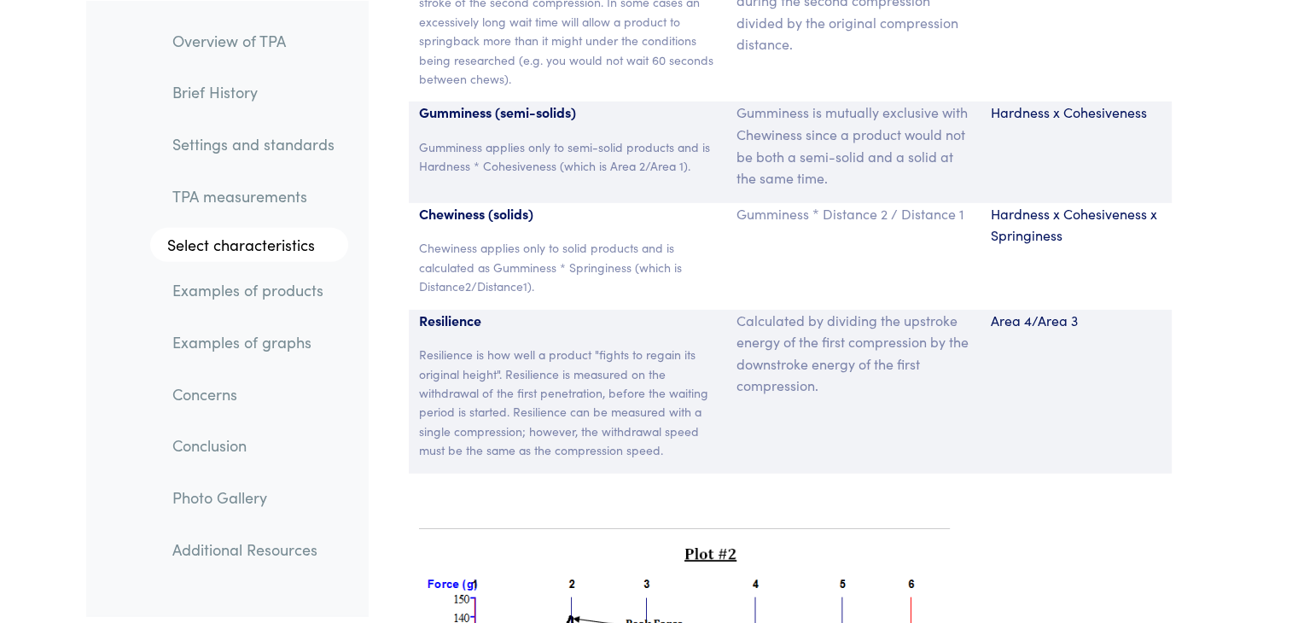
scroll to position [12253, 0]
